Goal: Download file/media

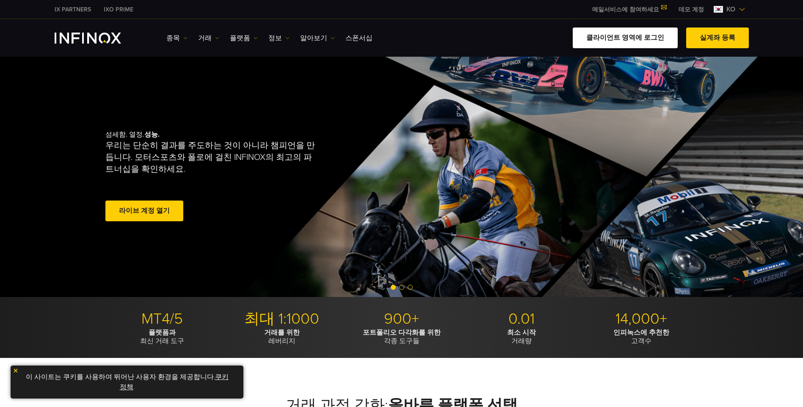
click at [634, 40] on link "클라이언트 영역에 로그인" at bounding box center [625, 38] width 105 height 21
click at [642, 38] on link "클라이언트 영역에 로그인" at bounding box center [625, 38] width 105 height 21
click at [241, 36] on link "플랫폼" at bounding box center [244, 38] width 28 height 10
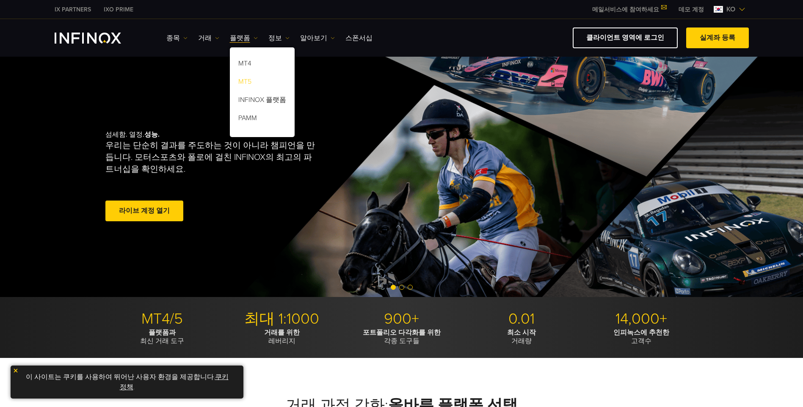
click at [256, 82] on link "MT5" at bounding box center [262, 83] width 65 height 18
click at [247, 84] on link "MT5" at bounding box center [262, 83] width 65 height 18
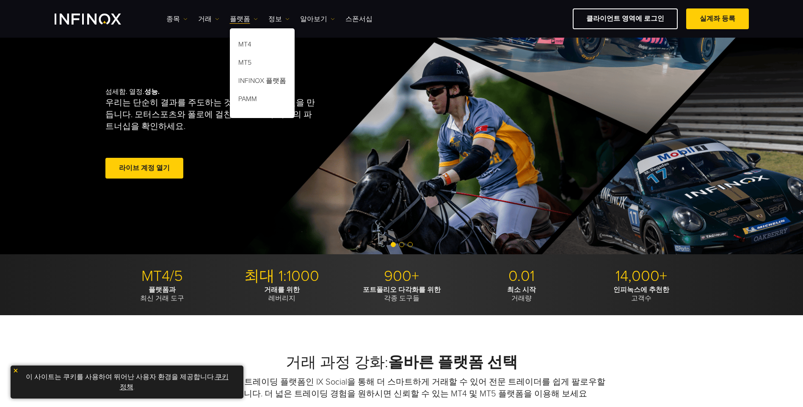
click at [213, 375] on link "쿠키 정책" at bounding box center [174, 382] width 109 height 19
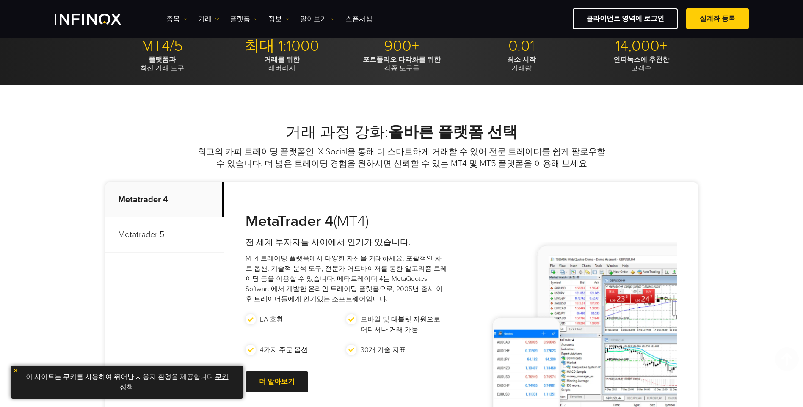
scroll to position [466, 0]
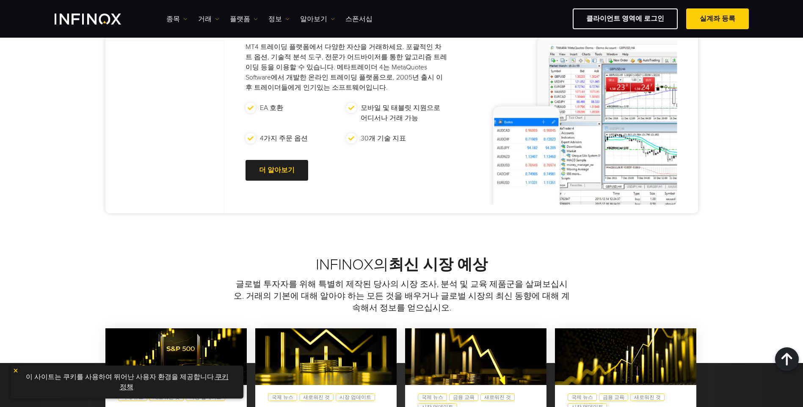
click at [127, 385] on link "쿠키 정책" at bounding box center [174, 382] width 109 height 19
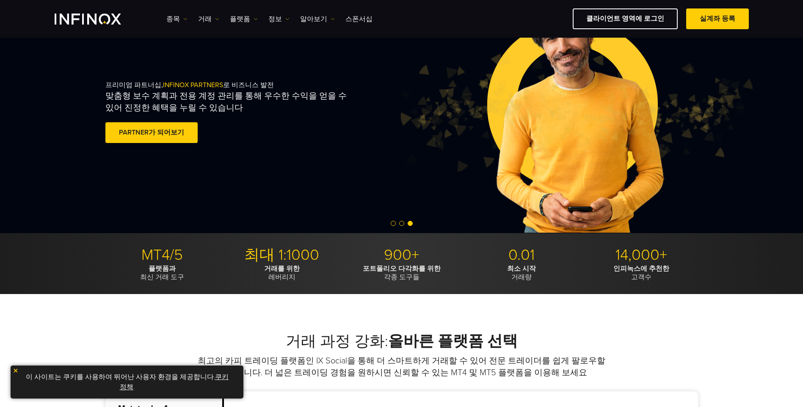
scroll to position [0, 0]
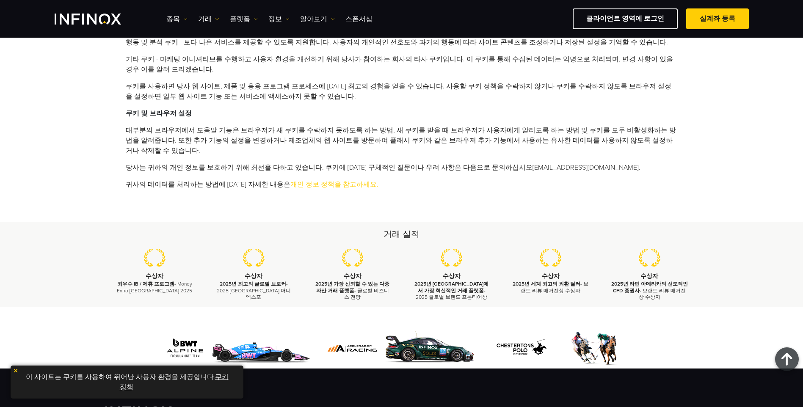
scroll to position [296, 0]
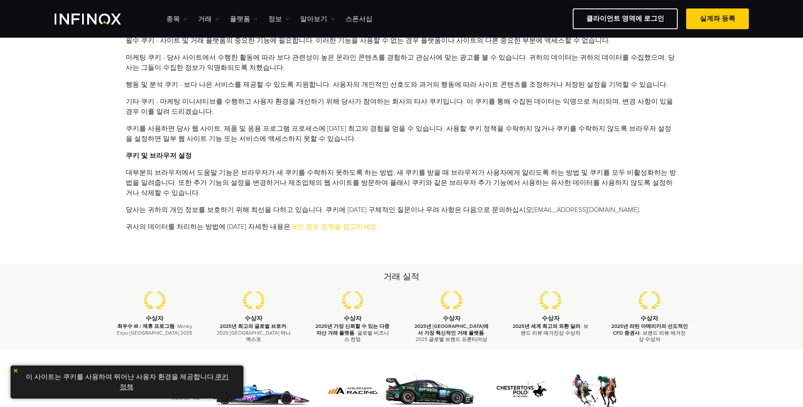
click at [17, 371] on img at bounding box center [16, 371] width 6 height 6
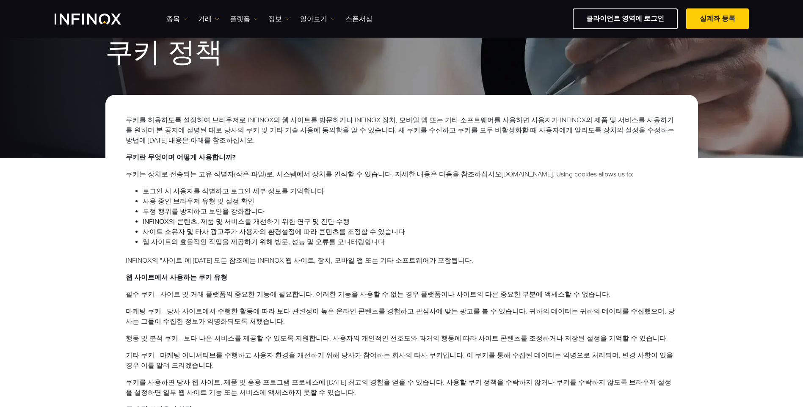
scroll to position [0, 0]
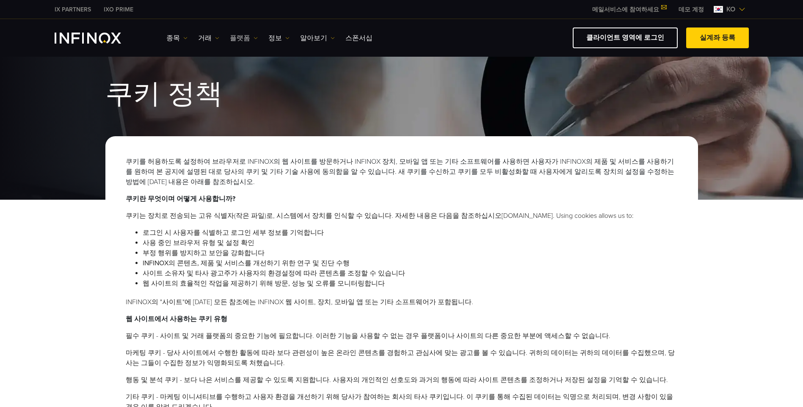
click at [254, 36] on img at bounding box center [256, 38] width 4 height 4
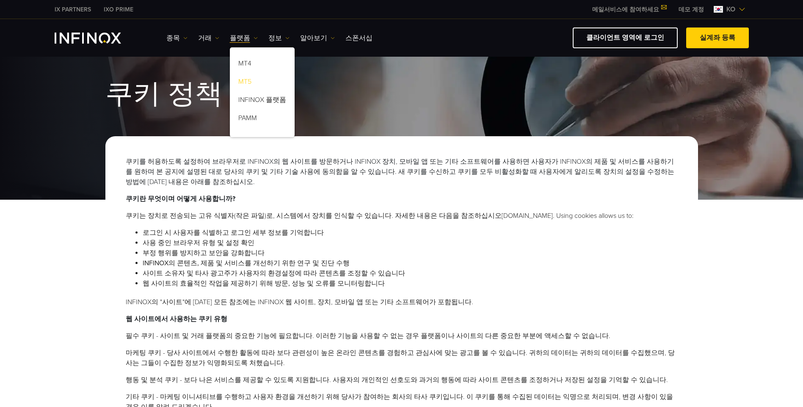
click at [254, 80] on link "MT5" at bounding box center [262, 83] width 65 height 18
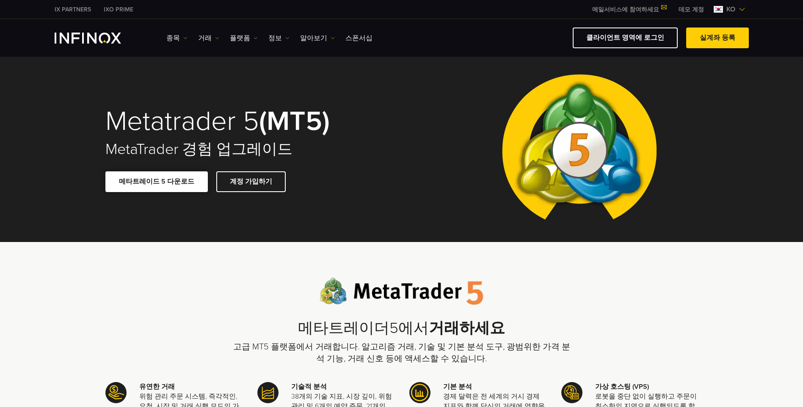
click at [150, 184] on link "메타트레이드 5 다운로드" at bounding box center [156, 182] width 102 height 21
click at [644, 37] on link "클라이언트 영역에 로그인" at bounding box center [625, 38] width 105 height 21
